Goal: Transaction & Acquisition: Purchase product/service

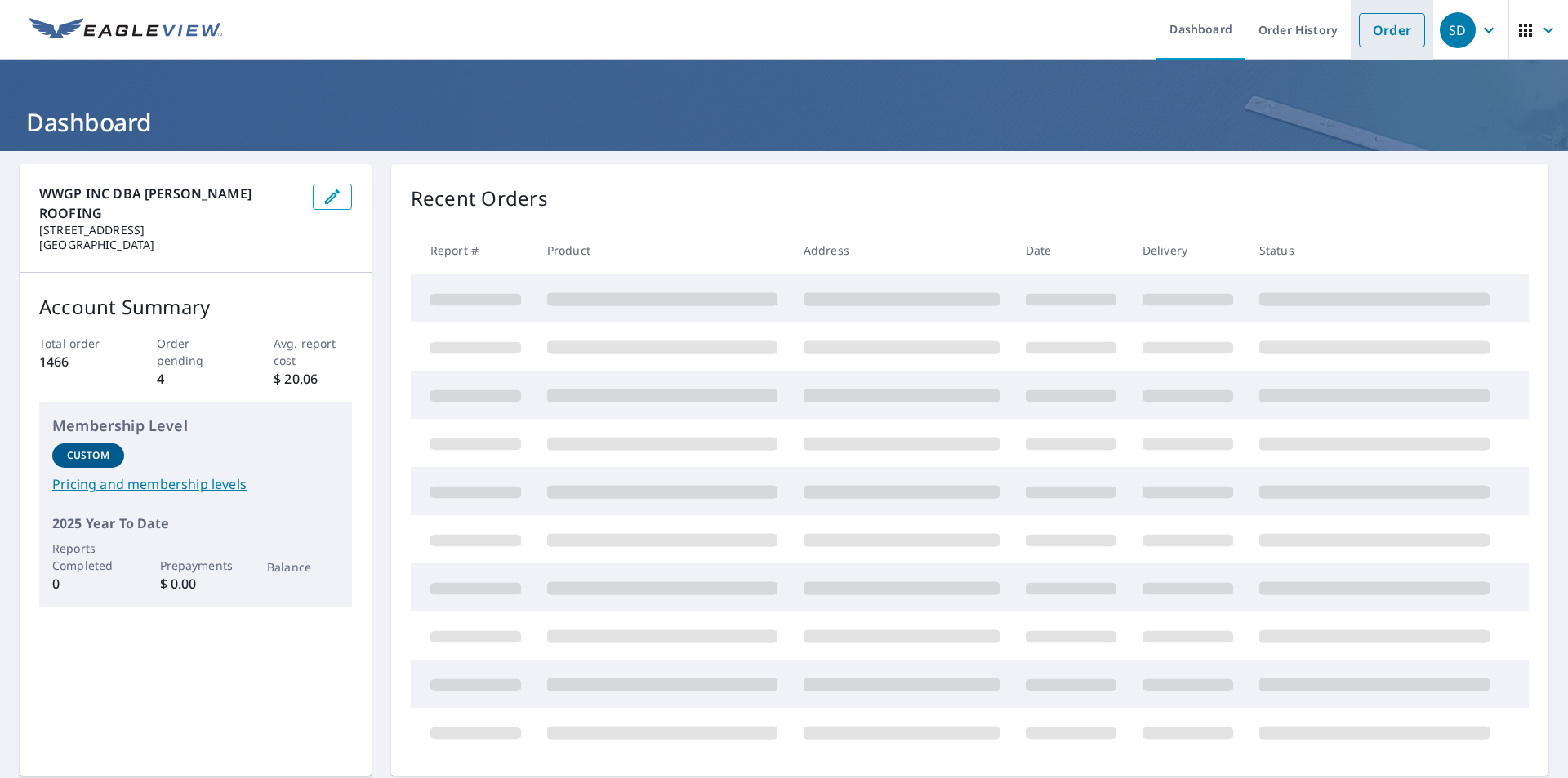
click at [1376, 35] on link "Order" at bounding box center [1392, 30] width 66 height 34
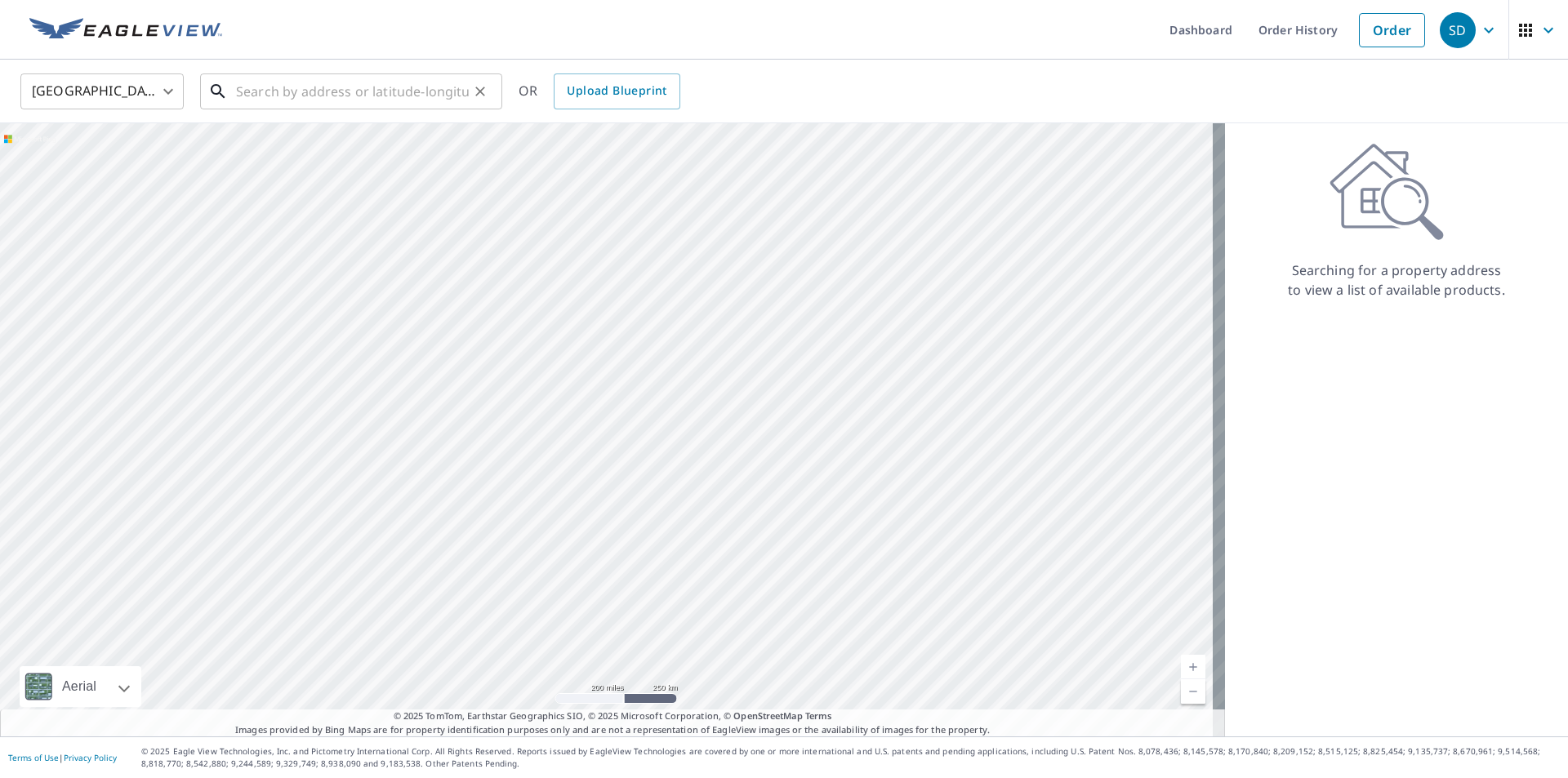
click at [276, 93] on input "text" at bounding box center [352, 91] width 233 height 45
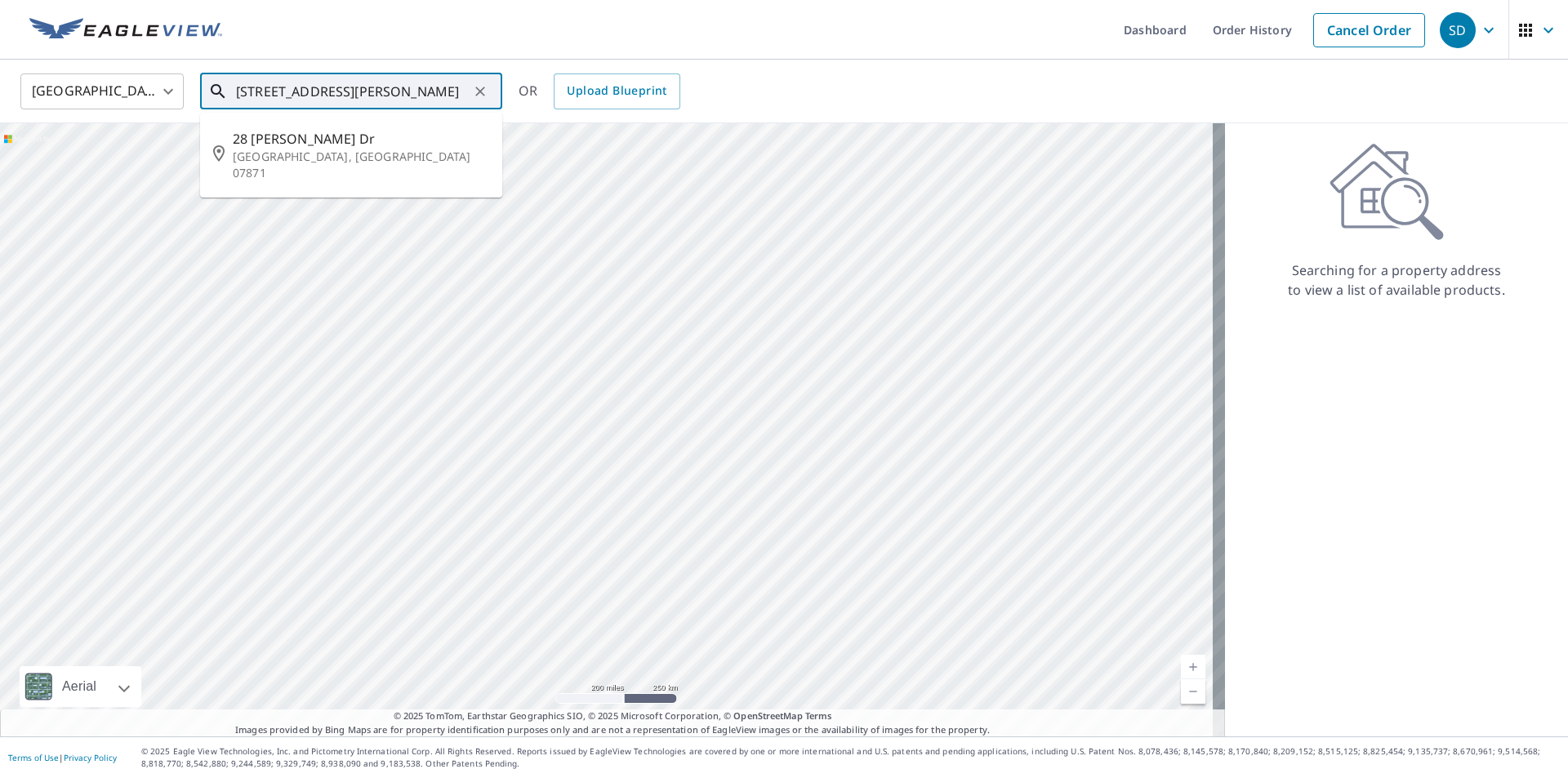
type input "[STREET_ADDRESS][PERSON_NAME]"
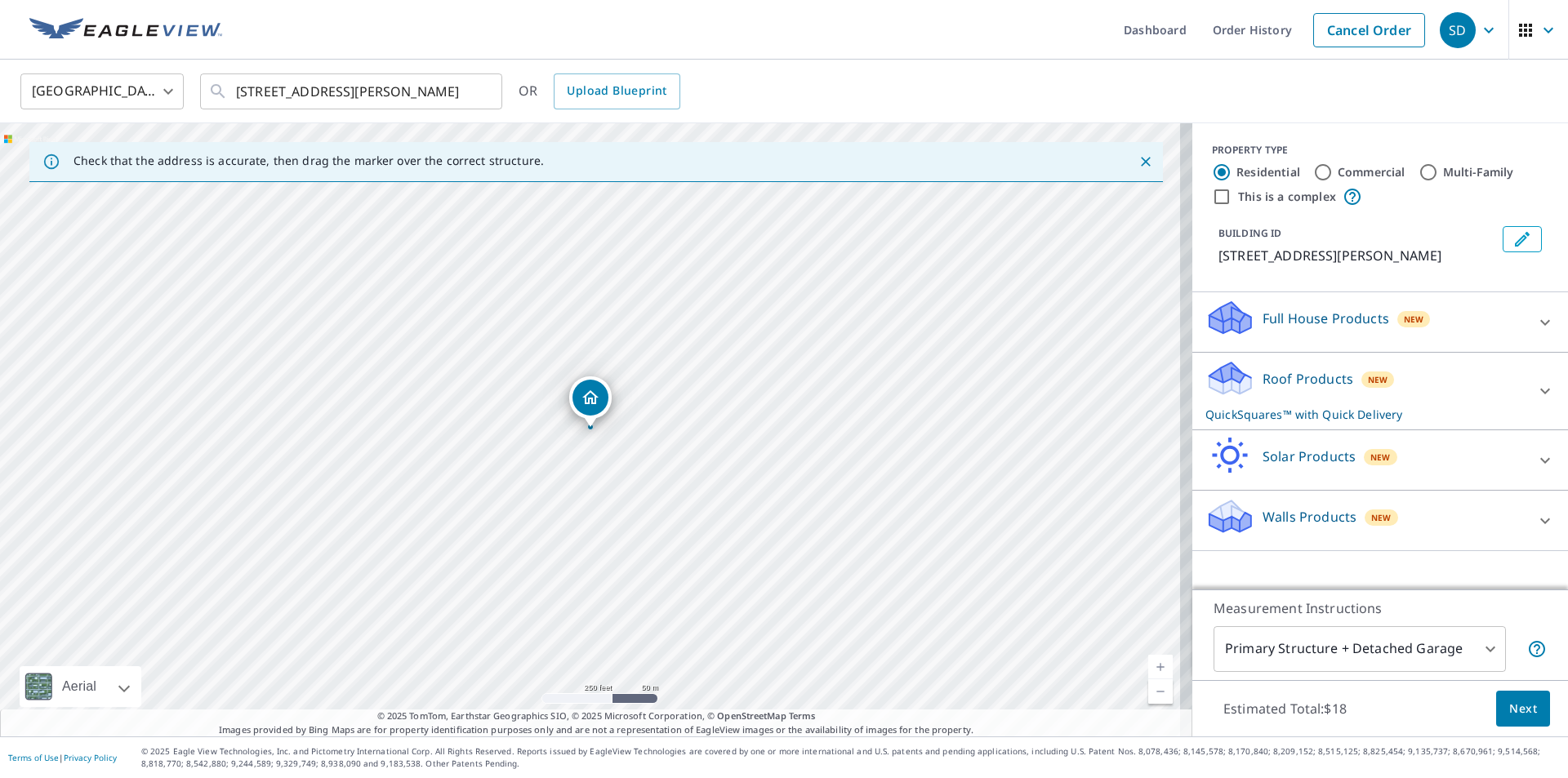
click at [584, 404] on icon "Dropped pin, building 1, Residential property, 28 Angelo Dr Sparta, NJ 07871" at bounding box center [590, 398] width 20 height 20
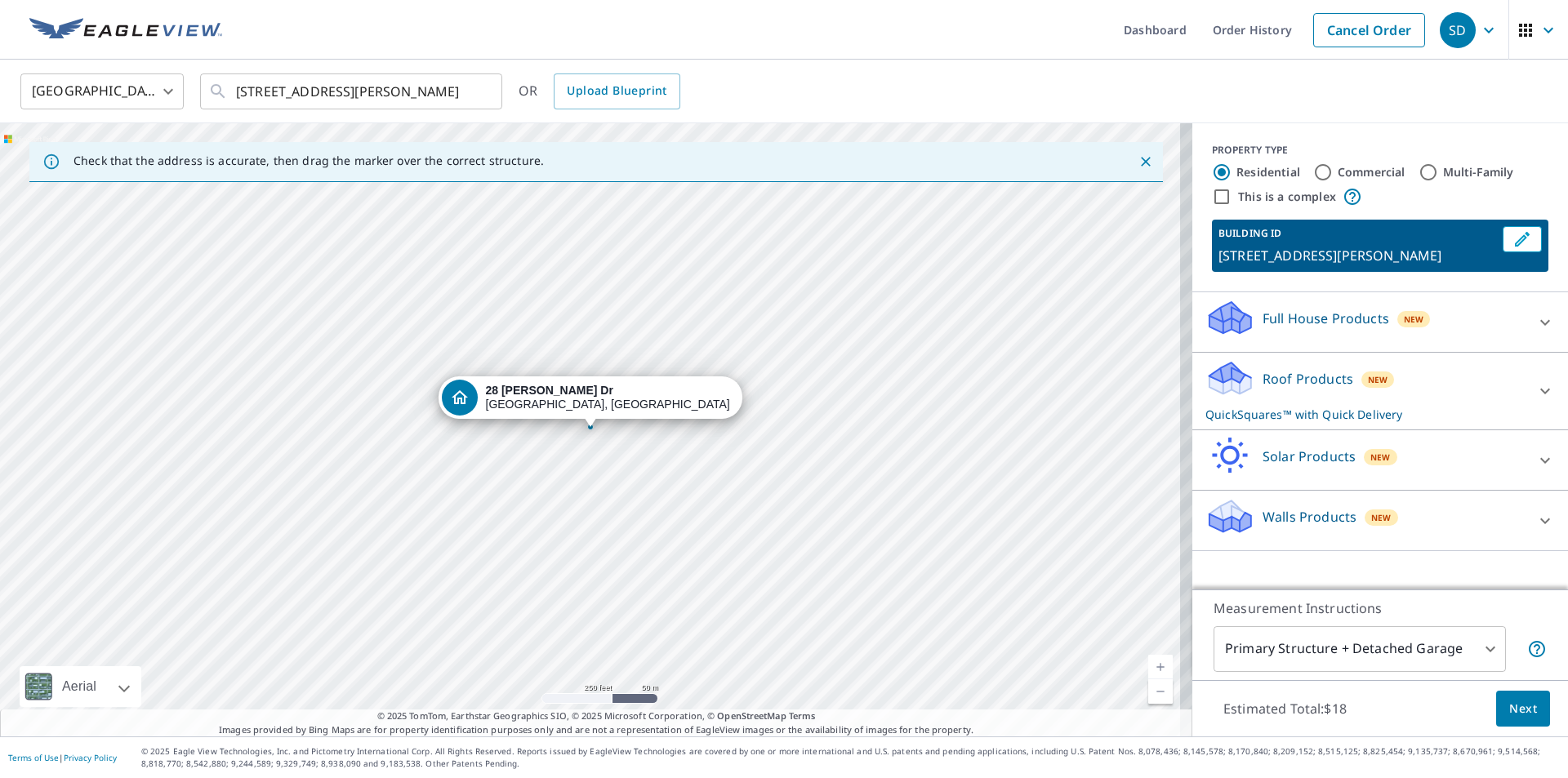
click at [585, 411] on div "[STREET_ADDRESS][PERSON_NAME]" at bounding box center [608, 397] width 245 height 27
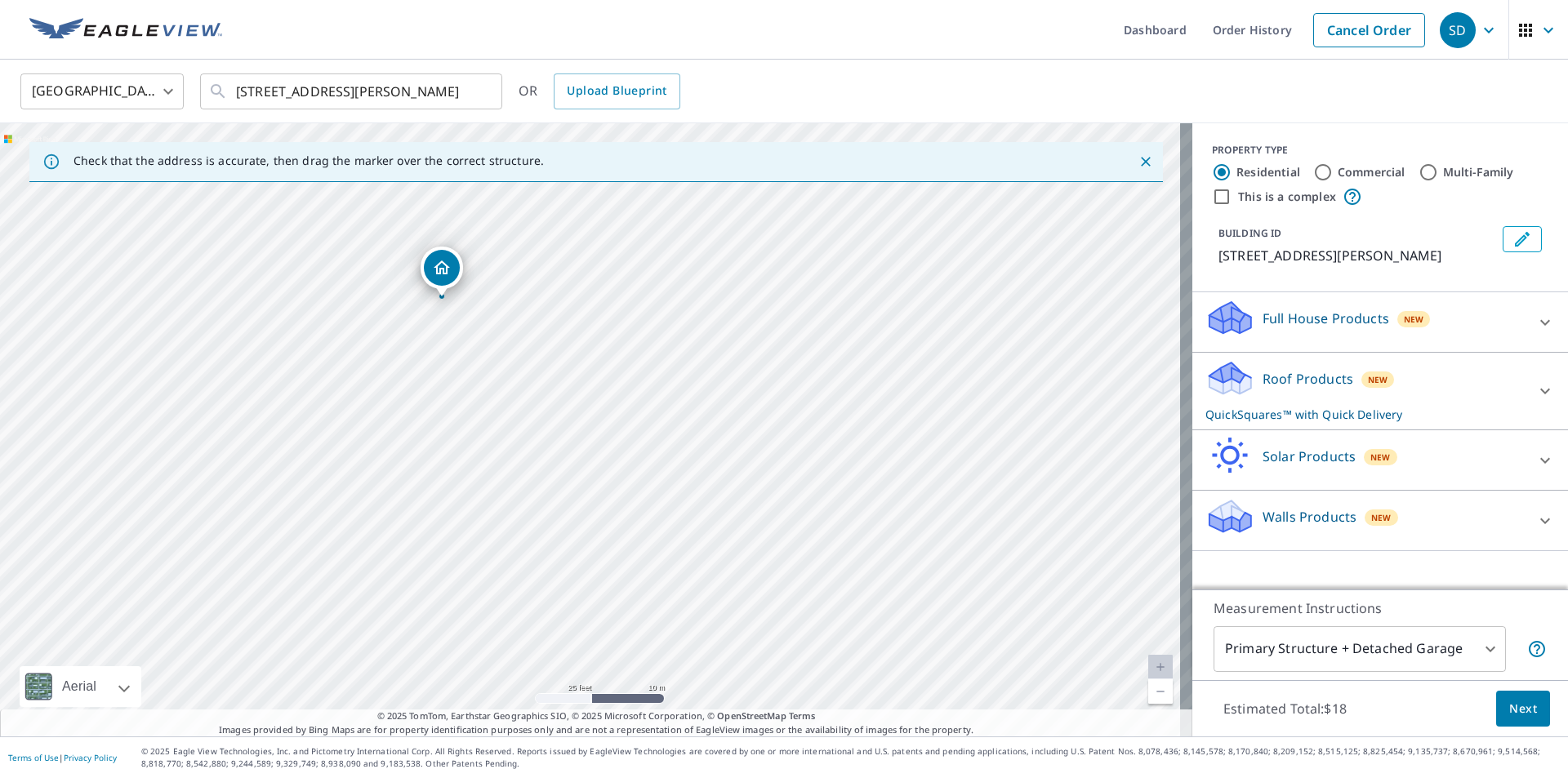
click at [1279, 392] on div "Roof Products New QuickSquares™ with Quick Delivery" at bounding box center [1365, 391] width 320 height 63
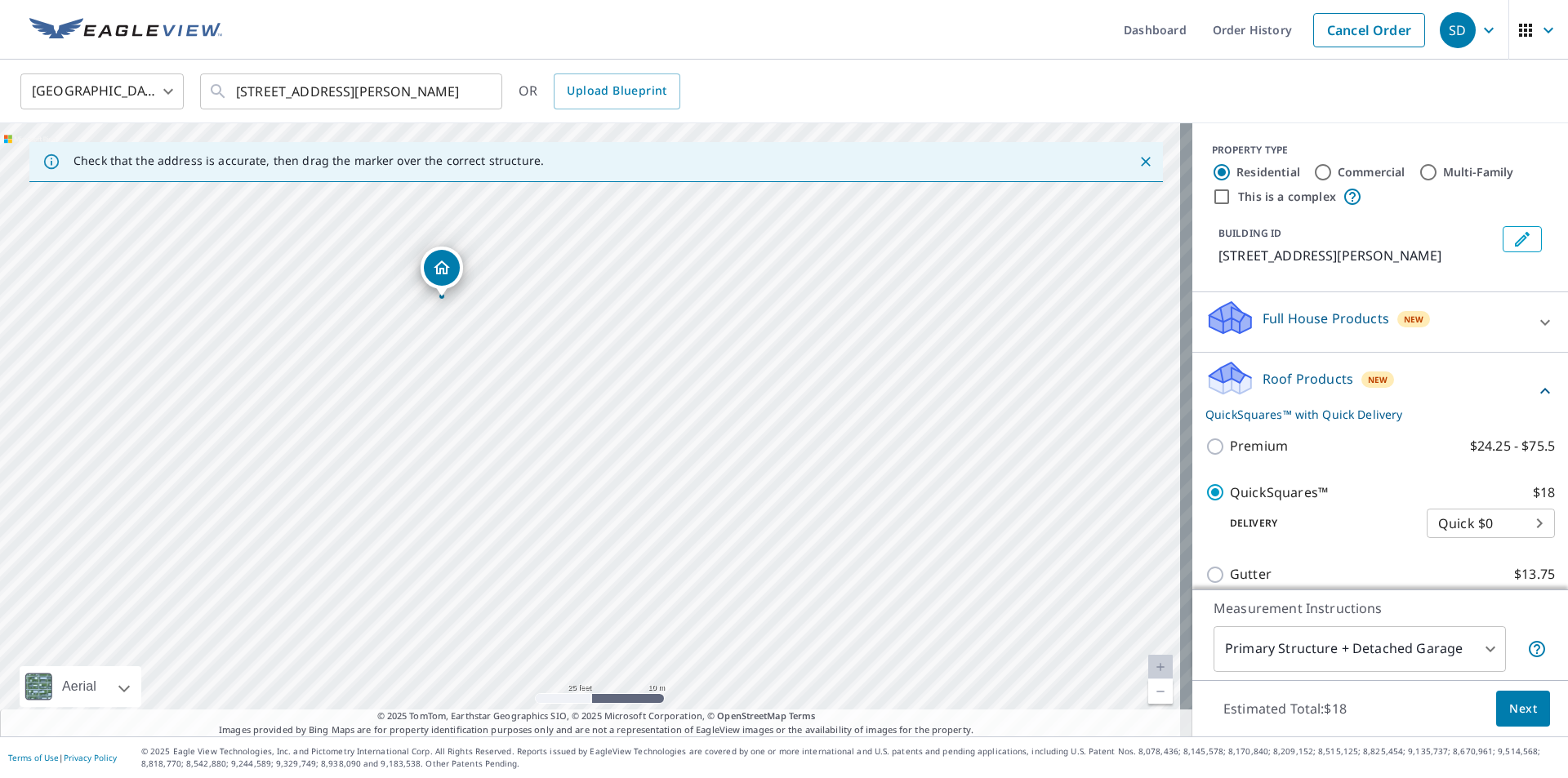
click at [1509, 704] on span "Next" at bounding box center [1523, 709] width 27 height 21
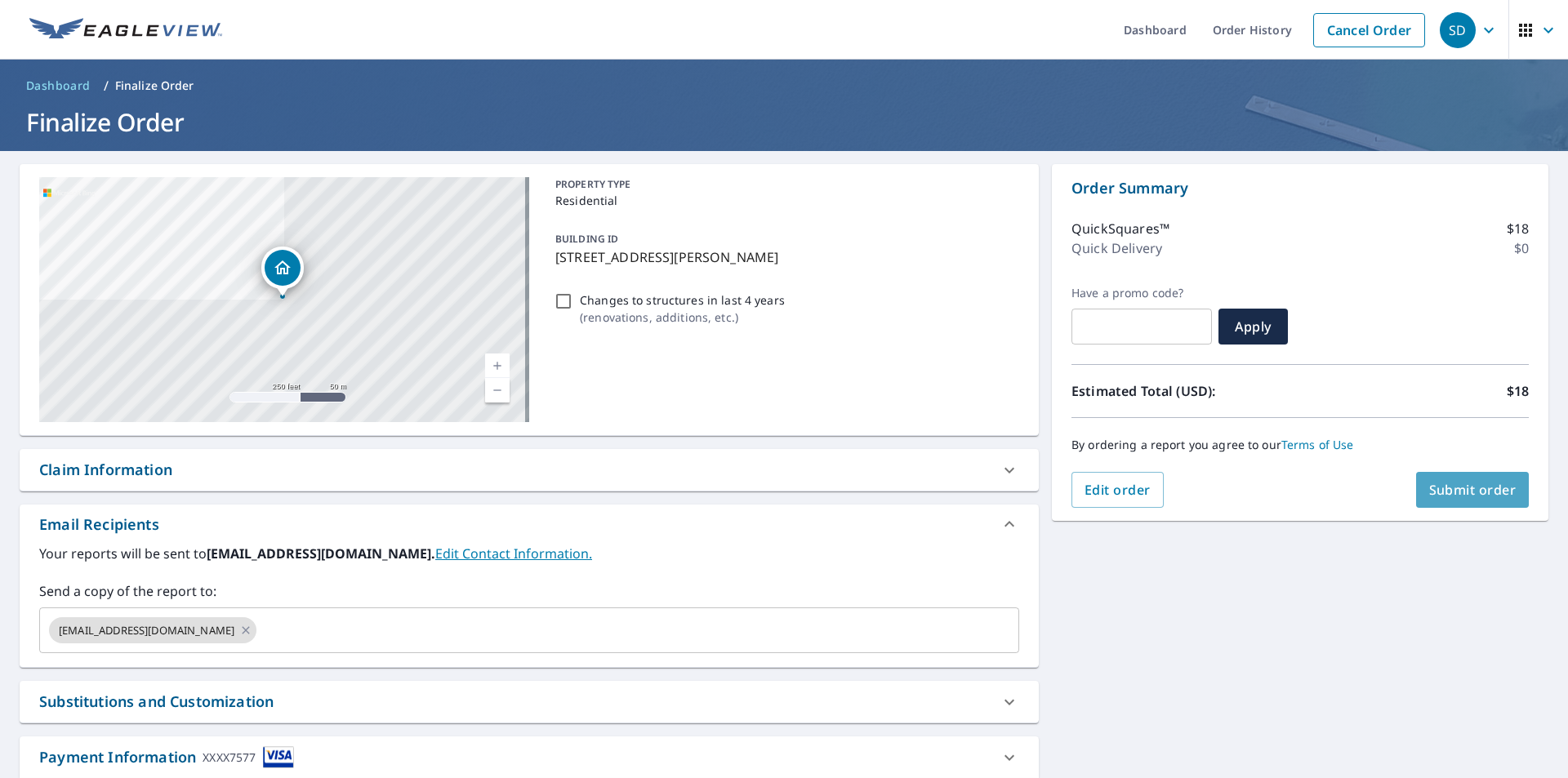
click at [1453, 490] on span "Submit order" at bounding box center [1473, 489] width 87 height 18
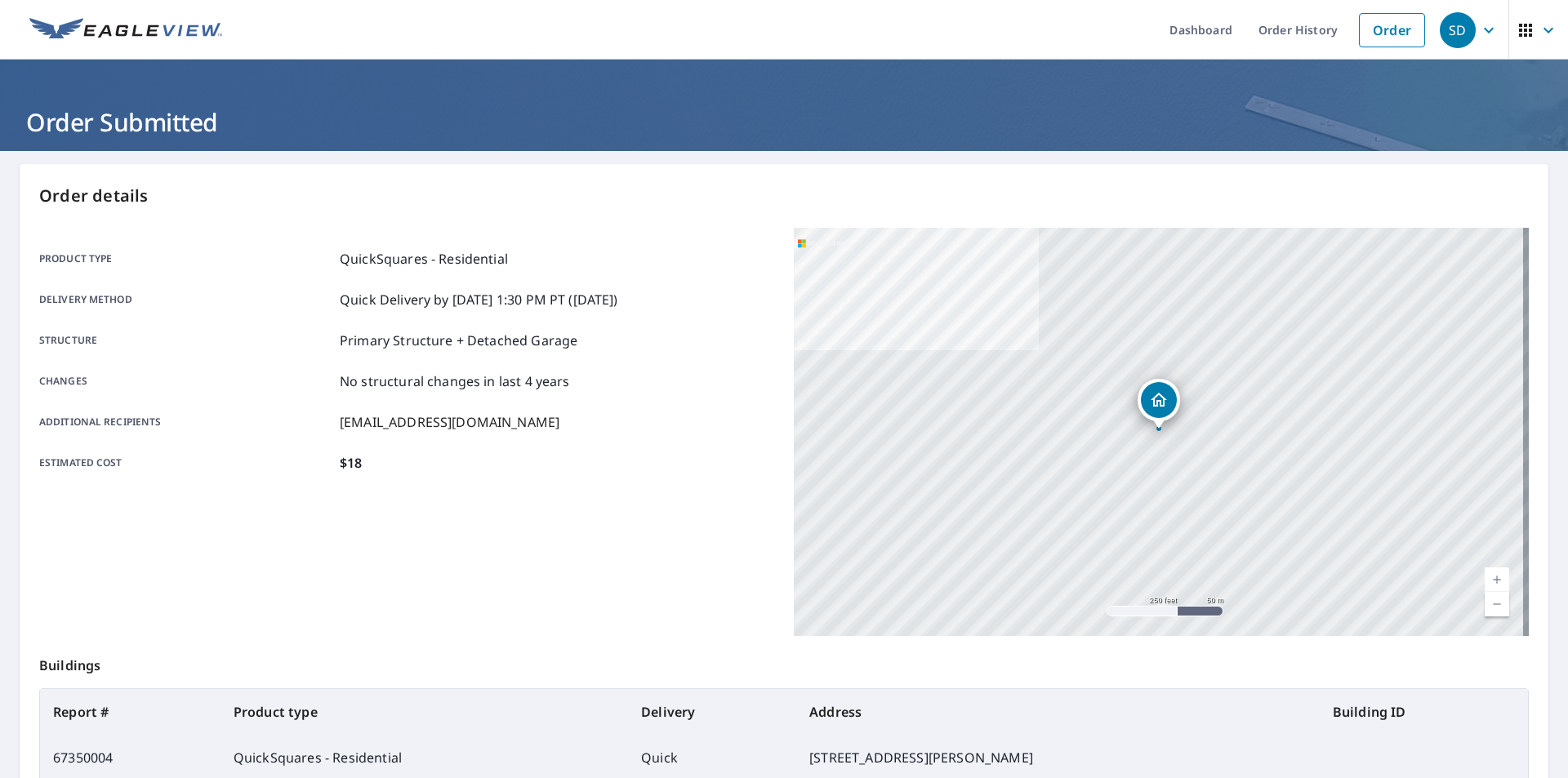
scroll to position [183, 0]
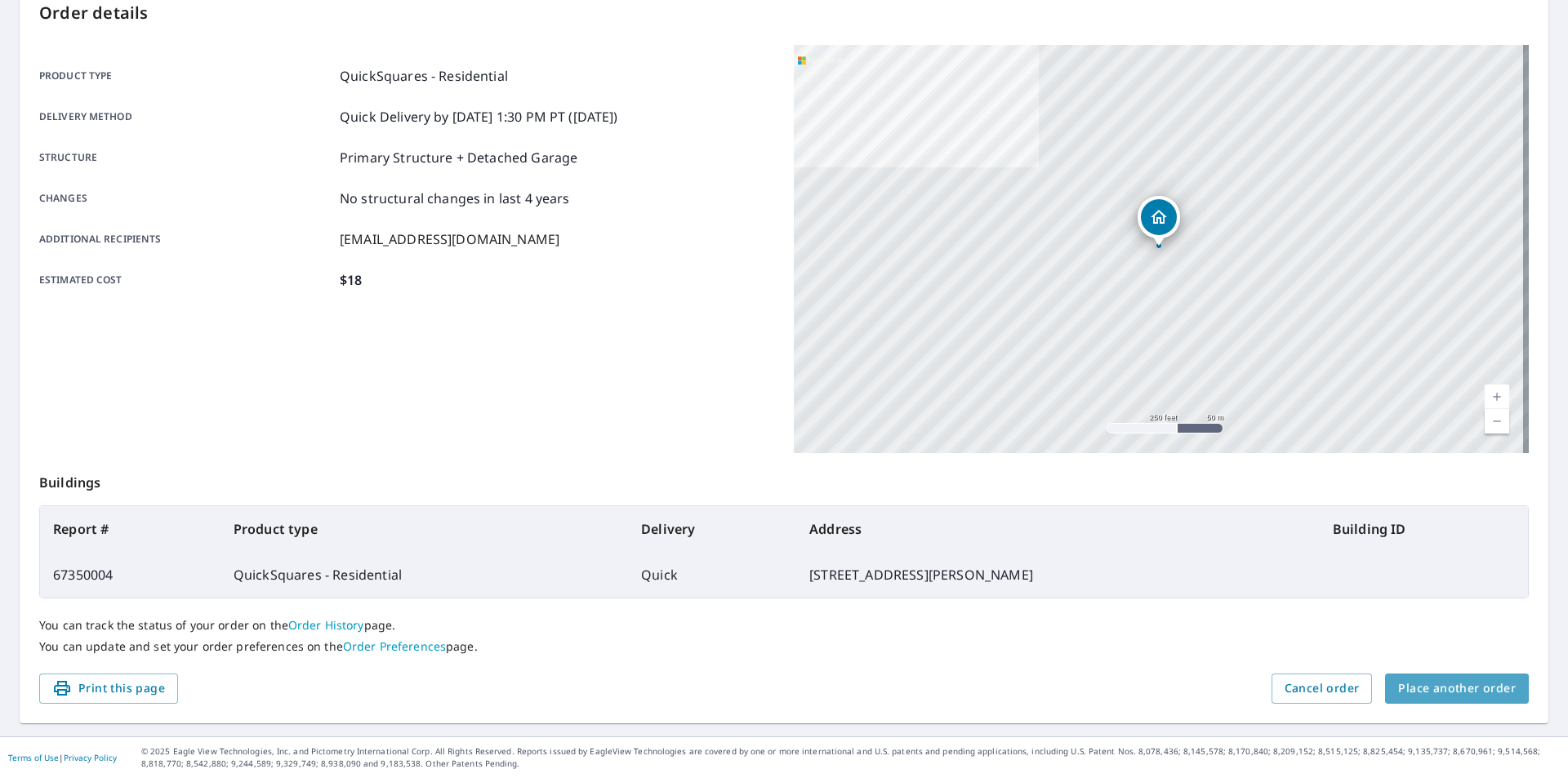
click at [1465, 692] on span "Place another order" at bounding box center [1457, 689] width 117 height 21
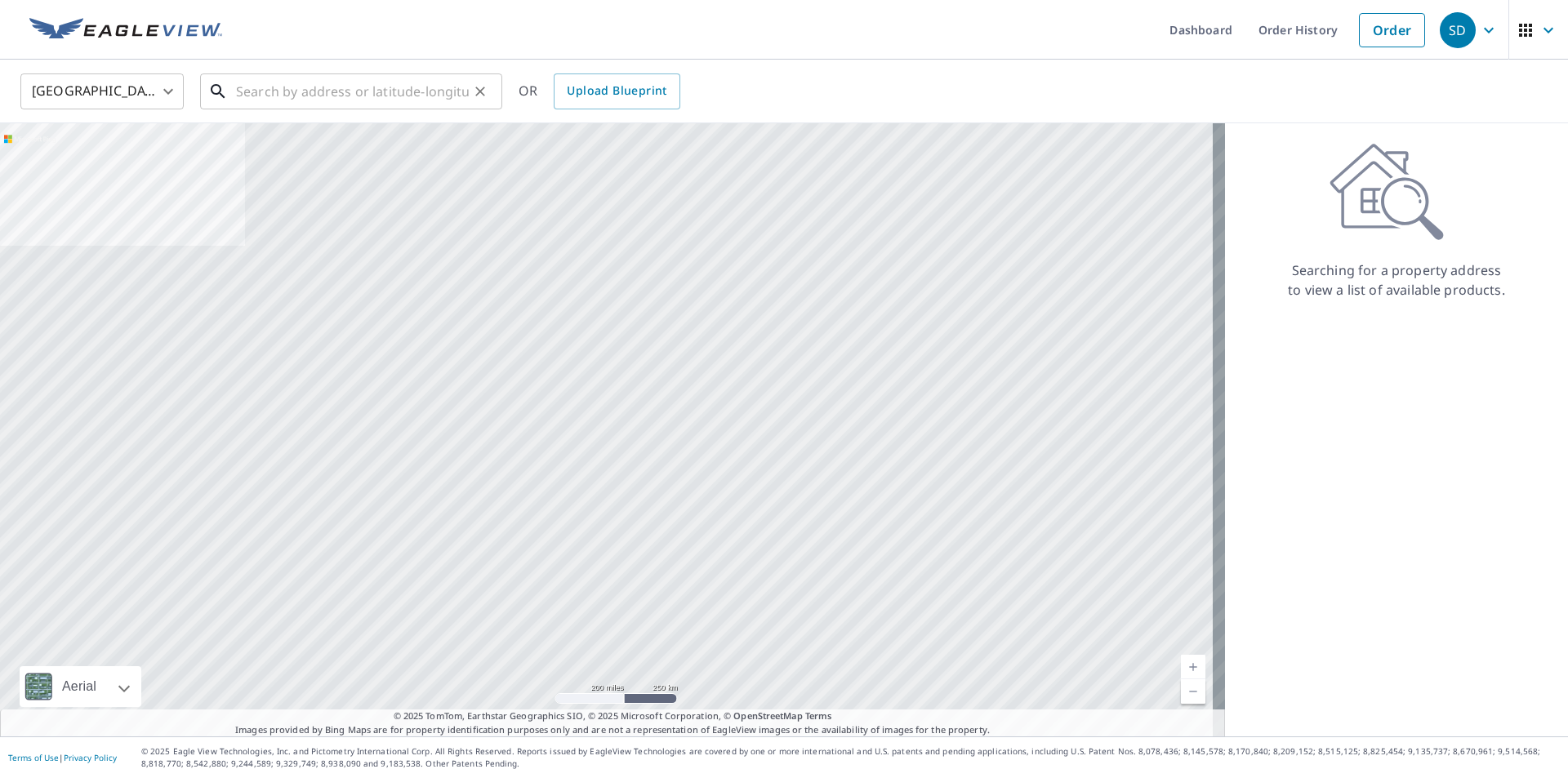
click at [347, 90] on input "text" at bounding box center [352, 91] width 233 height 45
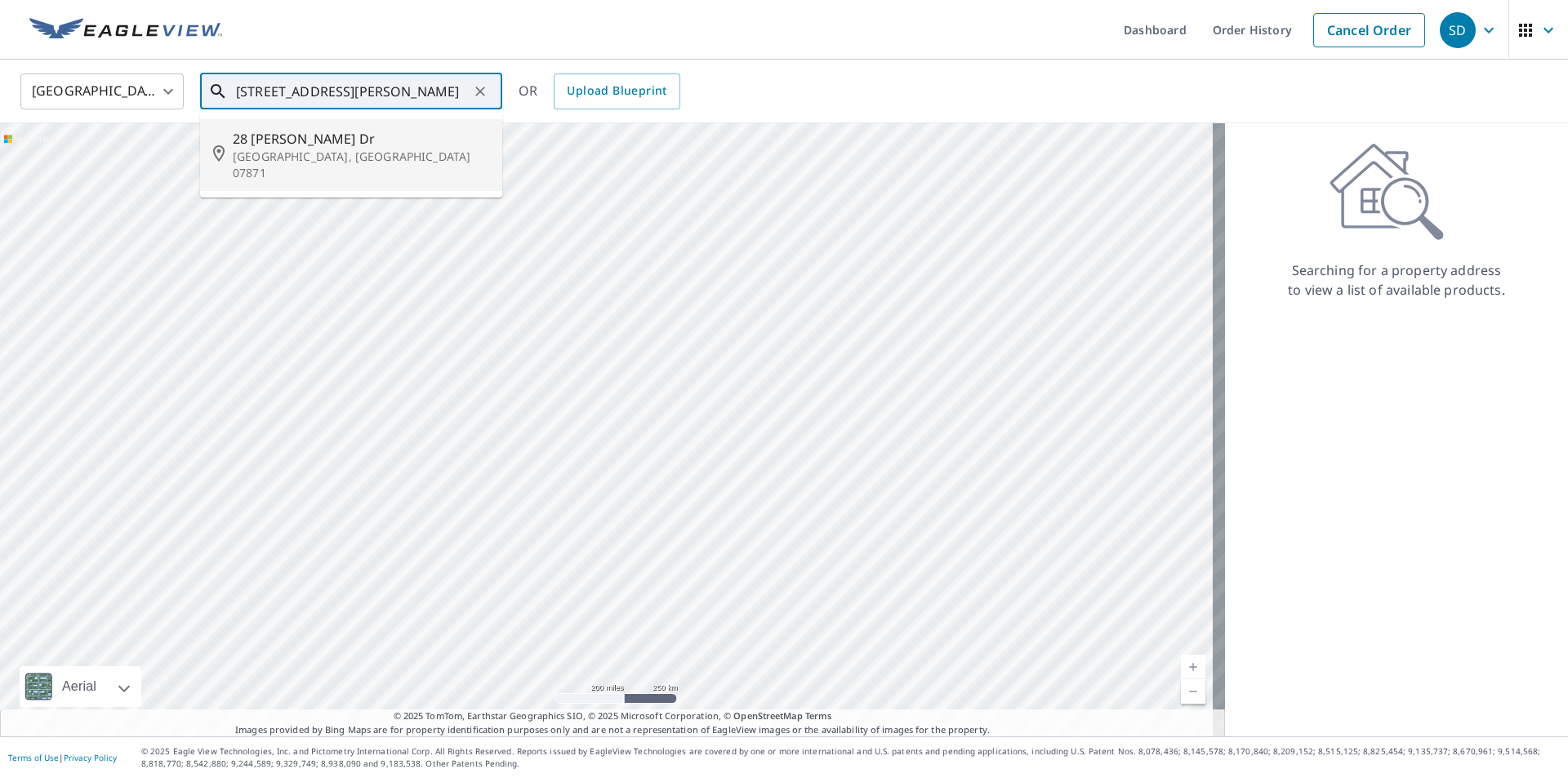
click at [276, 150] on p "[GEOGRAPHIC_DATA], [GEOGRAPHIC_DATA] 07871" at bounding box center [361, 165] width 257 height 33
type input "[STREET_ADDRESS][PERSON_NAME]"
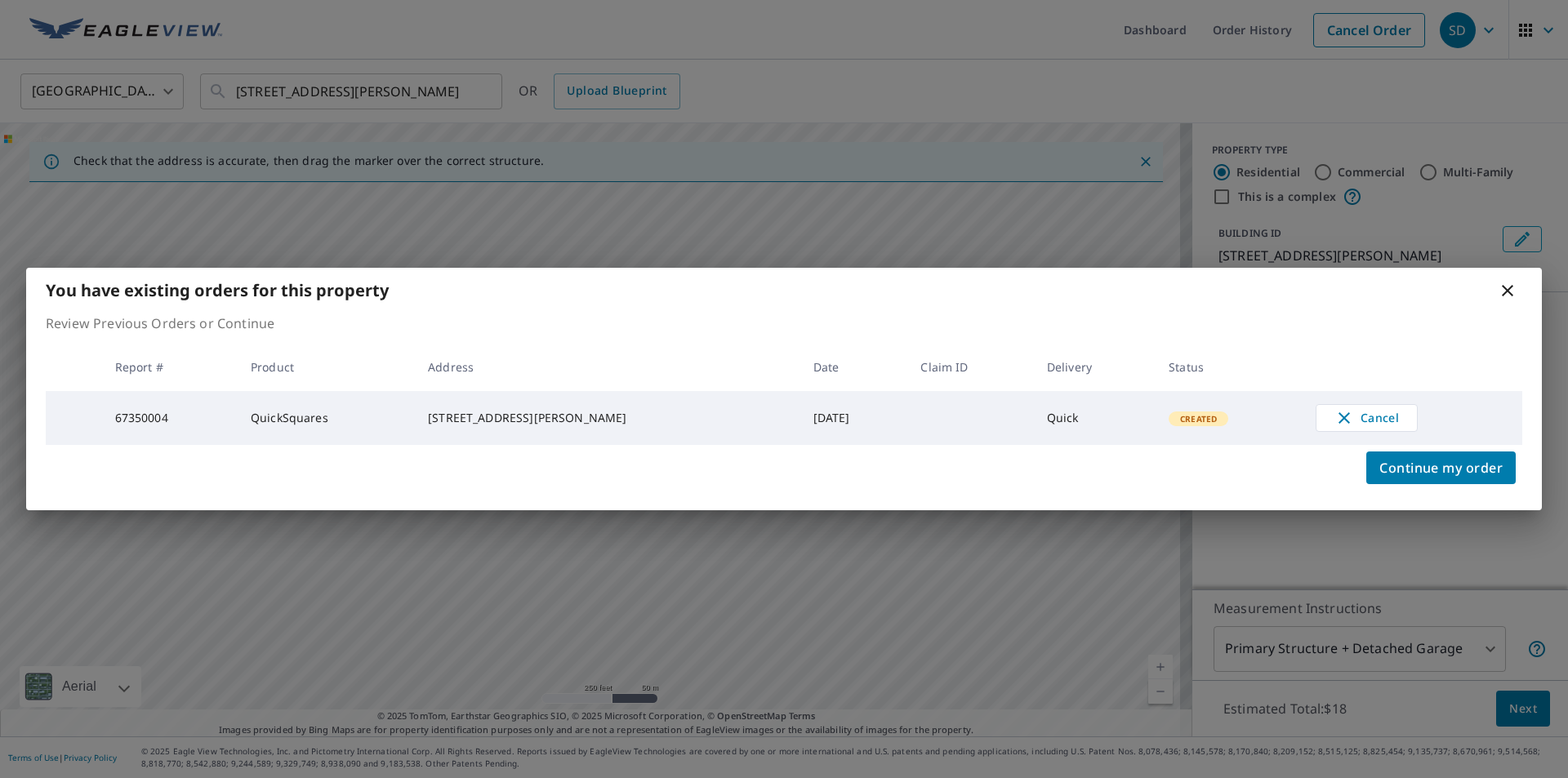
click at [1506, 290] on icon at bounding box center [1507, 291] width 11 height 11
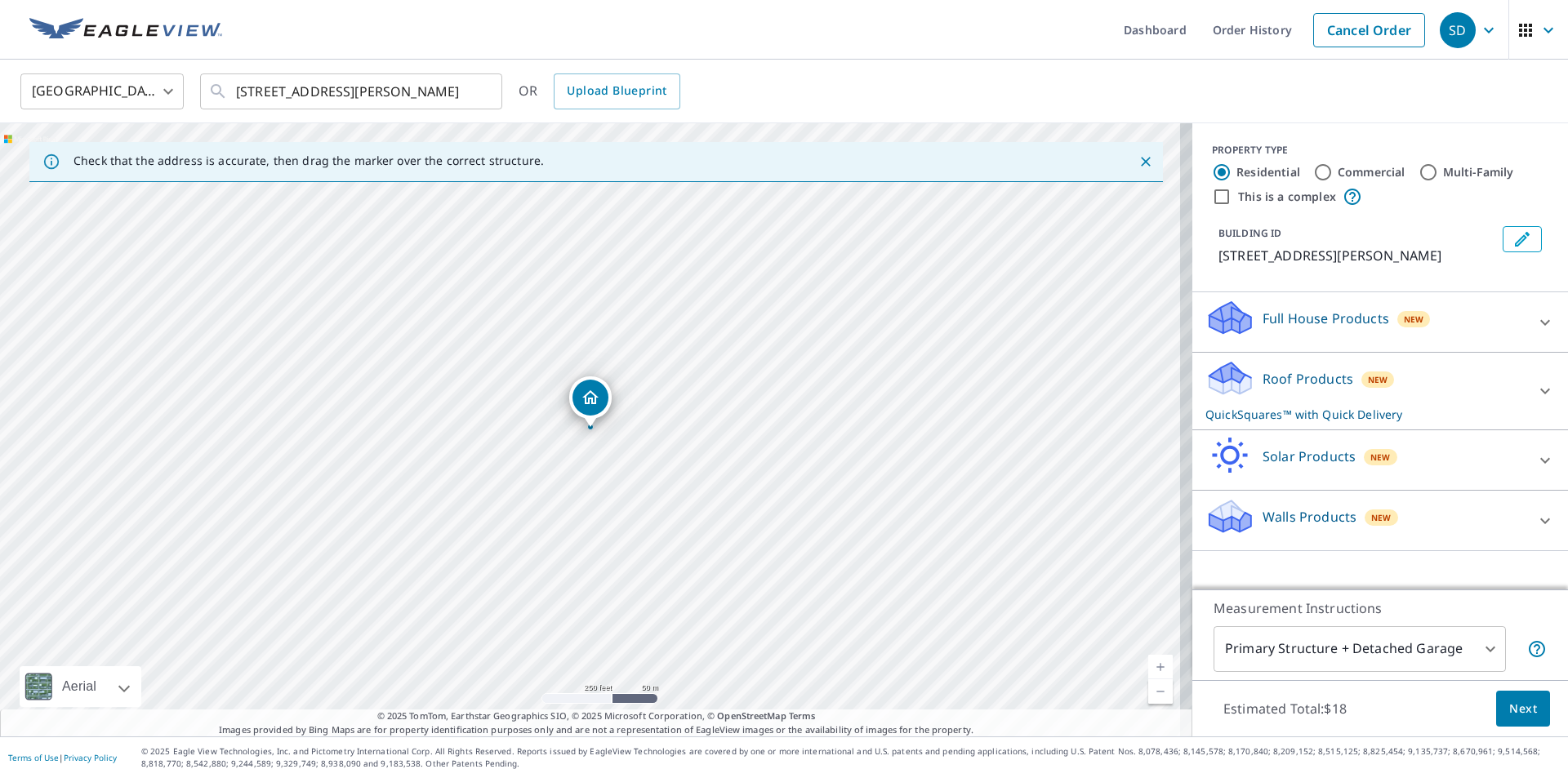
click at [1288, 392] on div "Roof Products New QuickSquares™ with Quick Delivery" at bounding box center [1365, 391] width 320 height 63
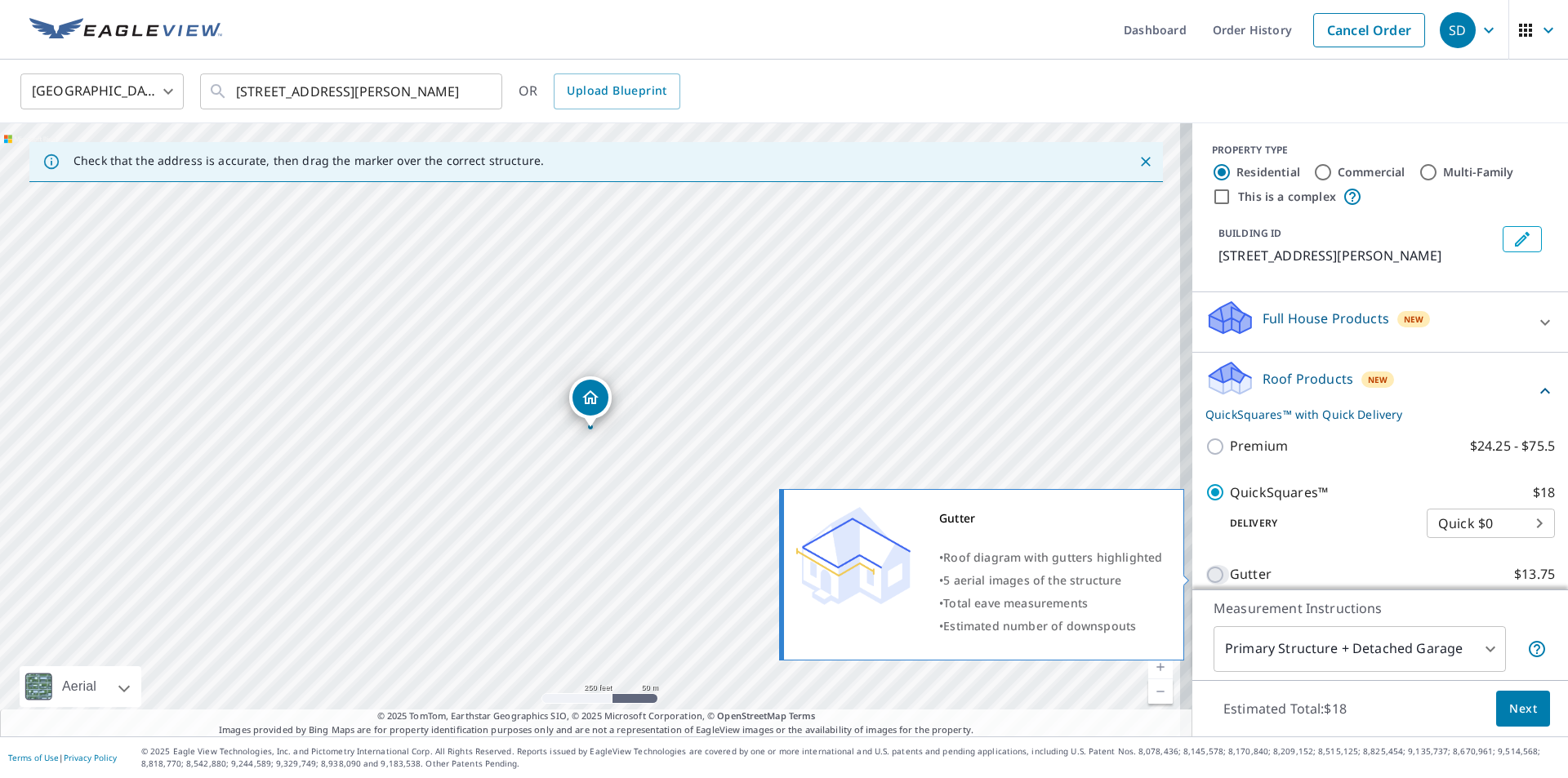
click at [1205, 570] on input "Gutter $13.75" at bounding box center [1218, 575] width 25 height 20
checkbox input "true"
checkbox input "false"
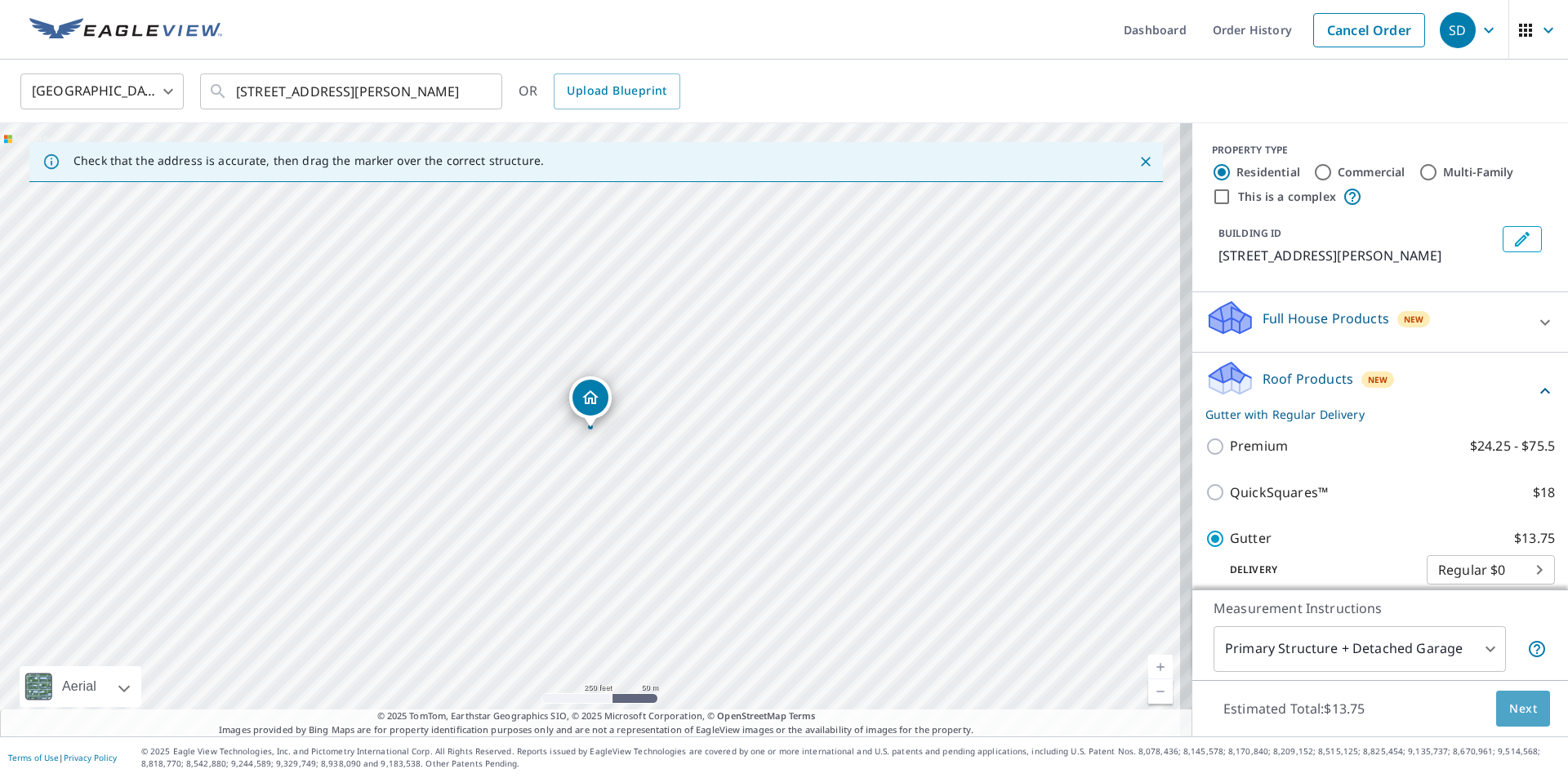
click at [1516, 708] on span "Next" at bounding box center [1523, 709] width 27 height 21
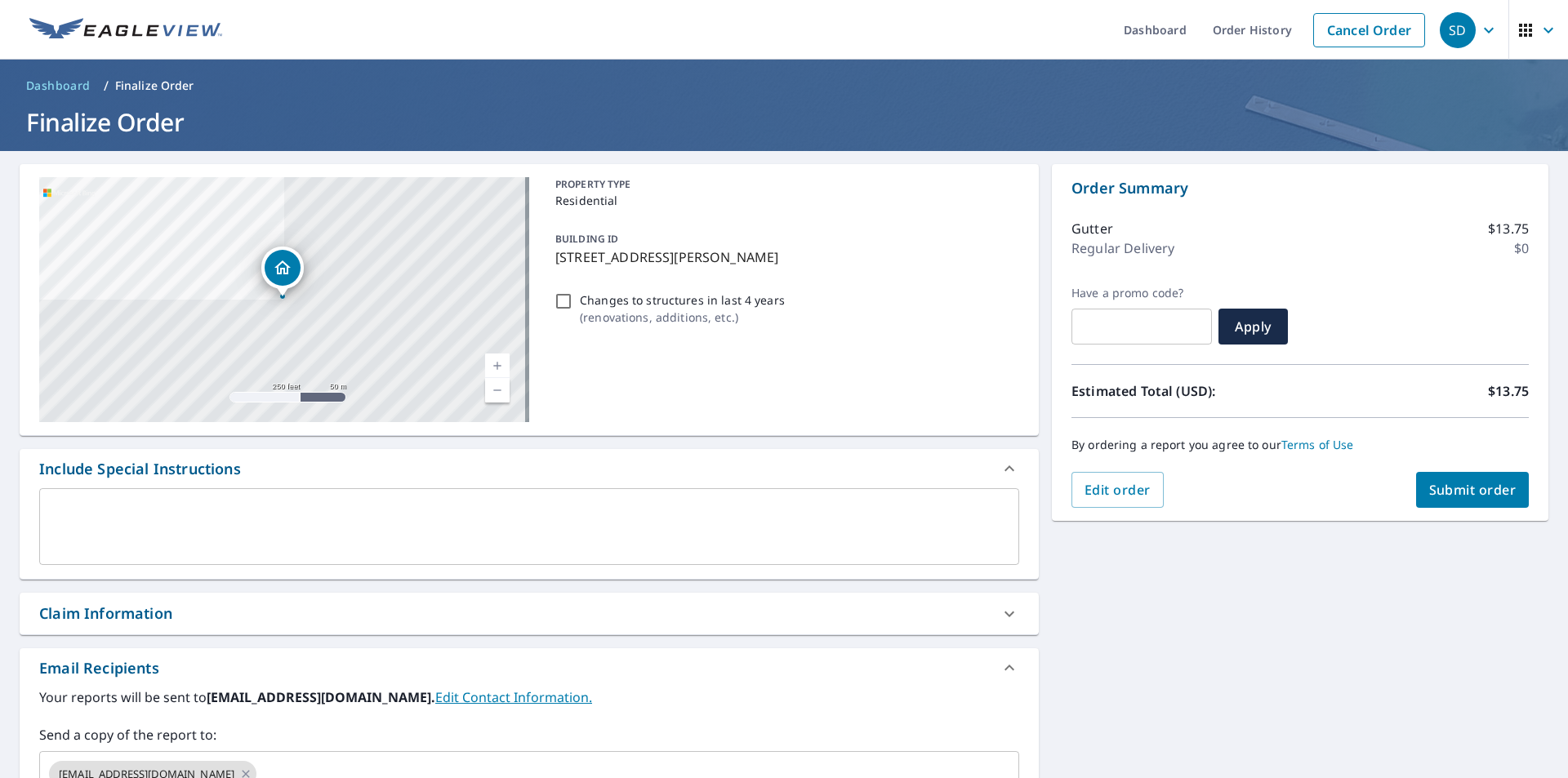
click at [1448, 488] on span "Submit order" at bounding box center [1473, 489] width 87 height 18
